Goal: Book appointment/travel/reservation

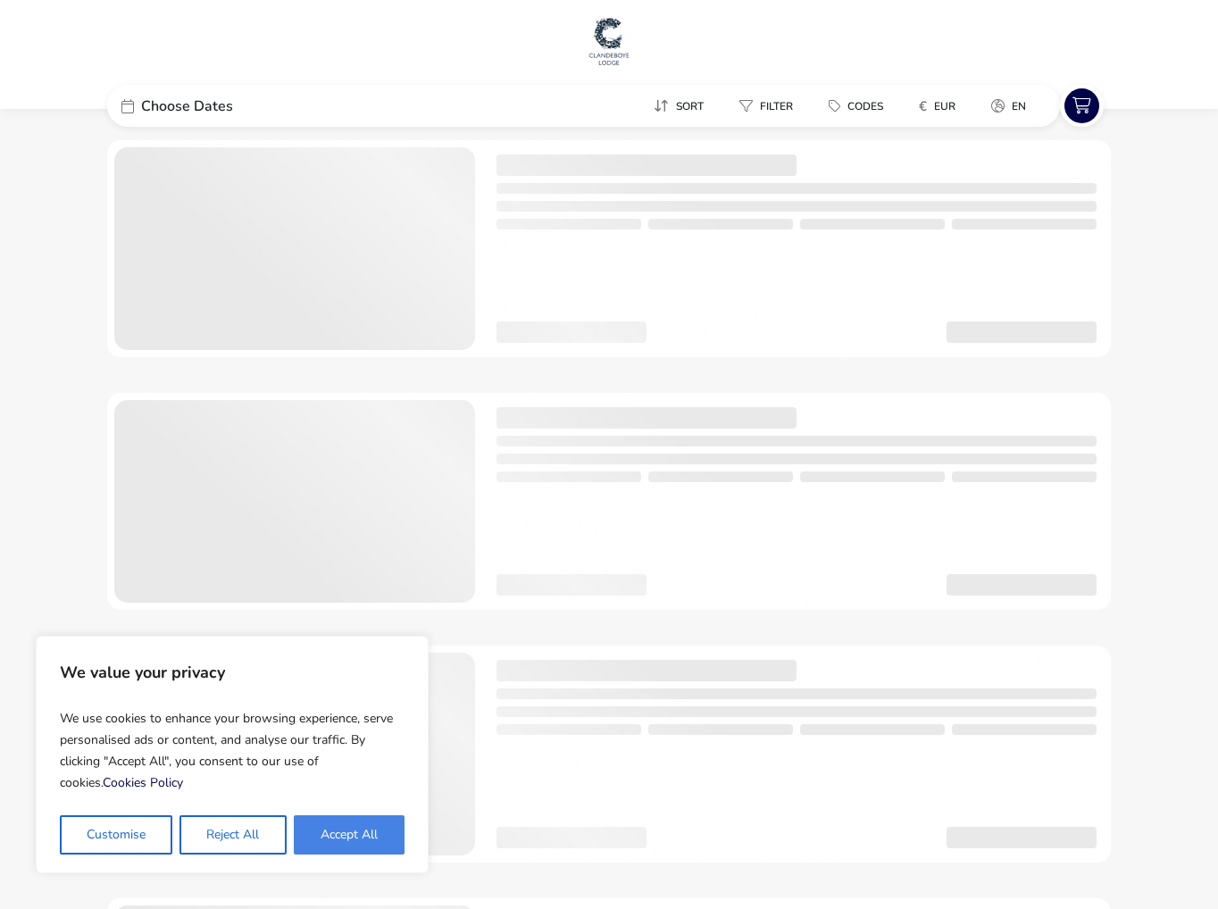
click at [339, 841] on button "Accept All" at bounding box center [349, 834] width 111 height 39
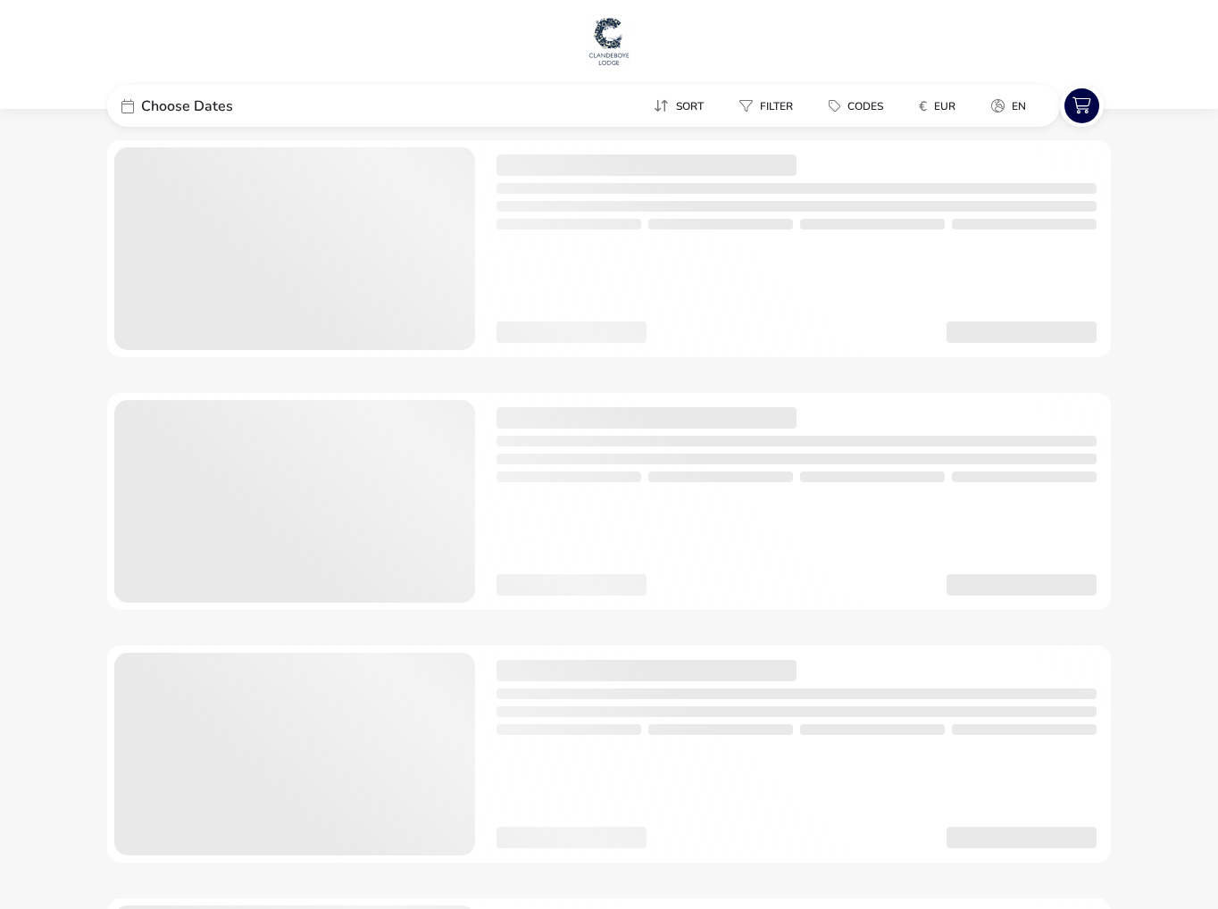
checkbox input "true"
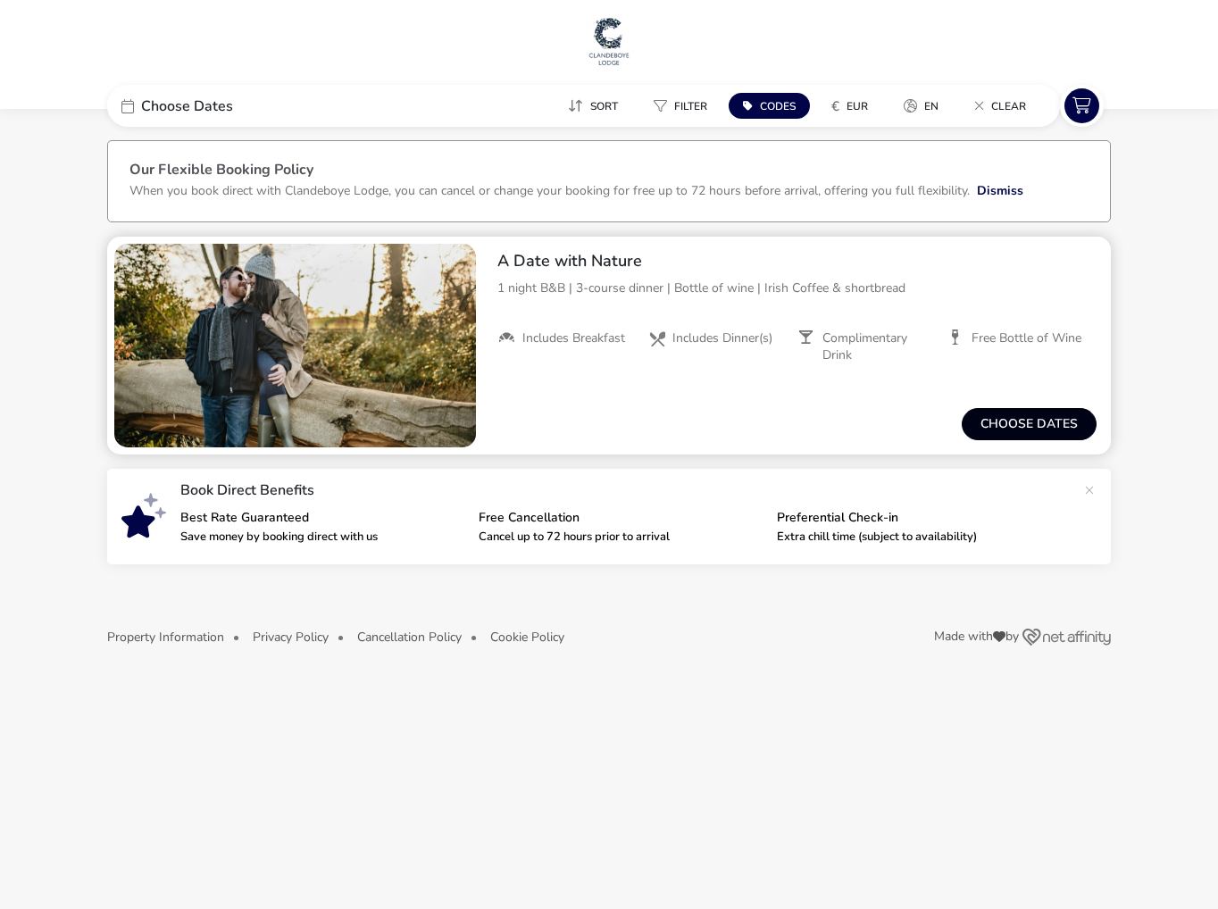
click at [1021, 425] on button "Choose dates" at bounding box center [1028, 424] width 135 height 32
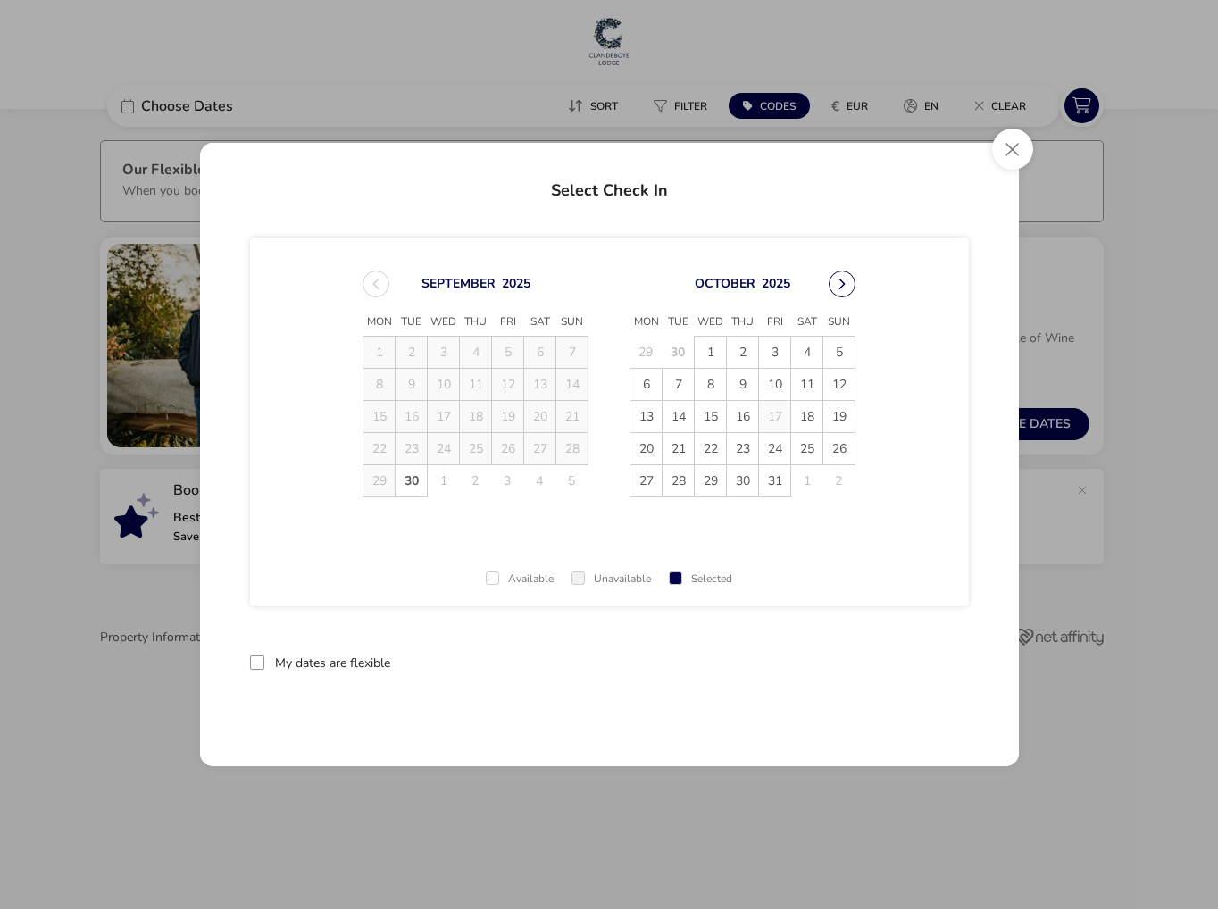
click at [842, 283] on button "Next Month" at bounding box center [841, 283] width 27 height 27
click at [676, 413] on span "11" at bounding box center [677, 416] width 31 height 31
click at [647, 412] on td "10" at bounding box center [646, 417] width 32 height 32
click at [922, 668] on button "reset" at bounding box center [933, 663] width 71 height 42
click at [645, 420] on span "10" at bounding box center [645, 416] width 31 height 31
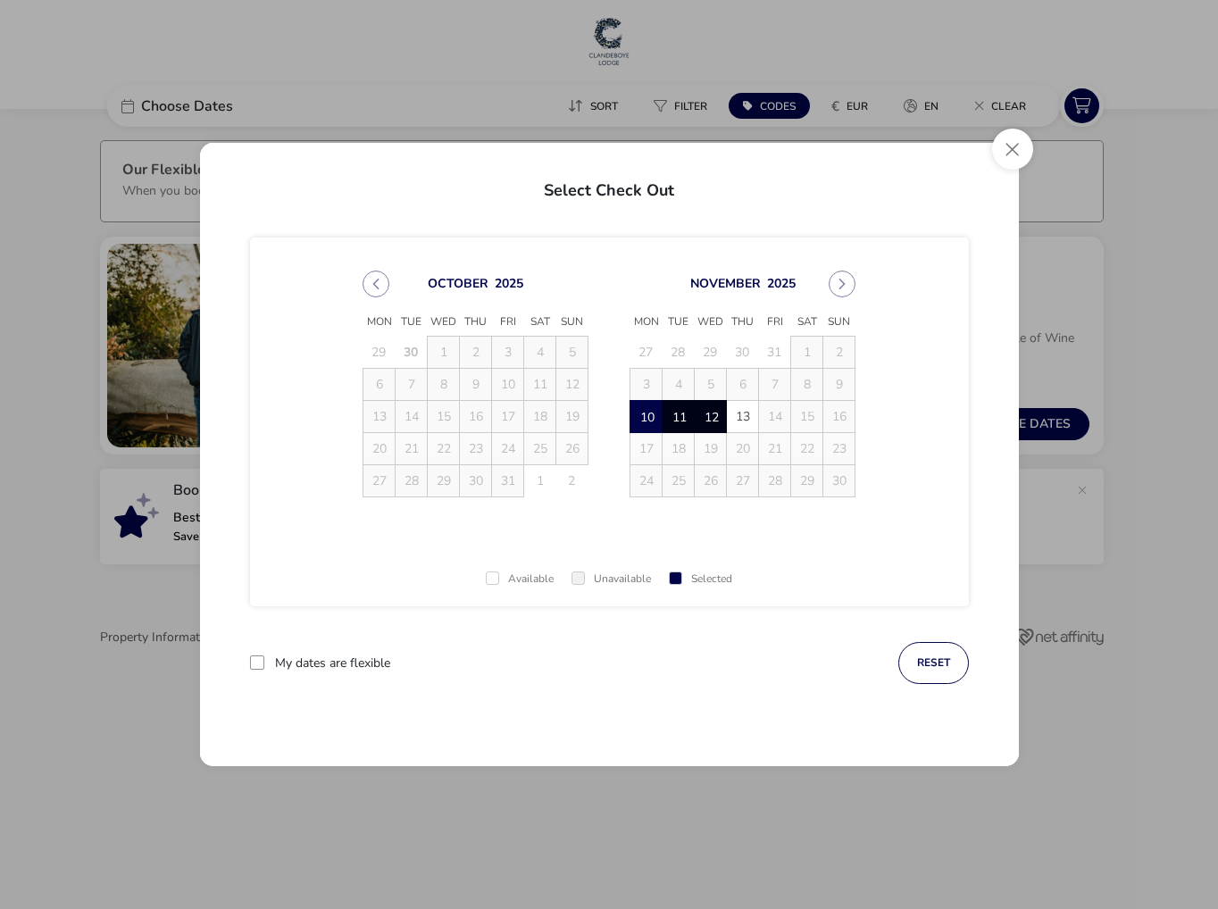
click at [703, 418] on span "12" at bounding box center [709, 416] width 31 height 31
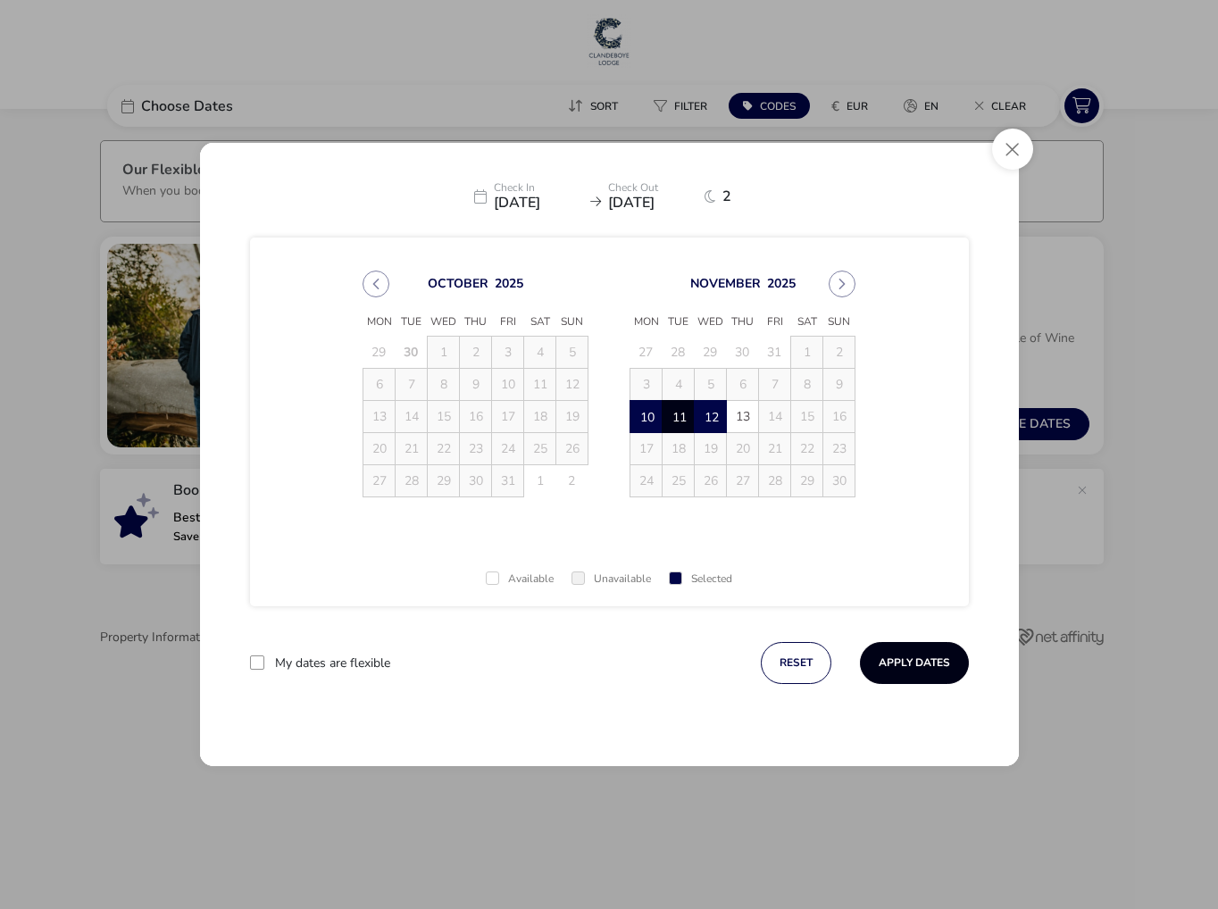
click at [887, 661] on button "Apply Dates" at bounding box center [914, 663] width 109 height 42
